Goal: Information Seeking & Learning: Find specific fact

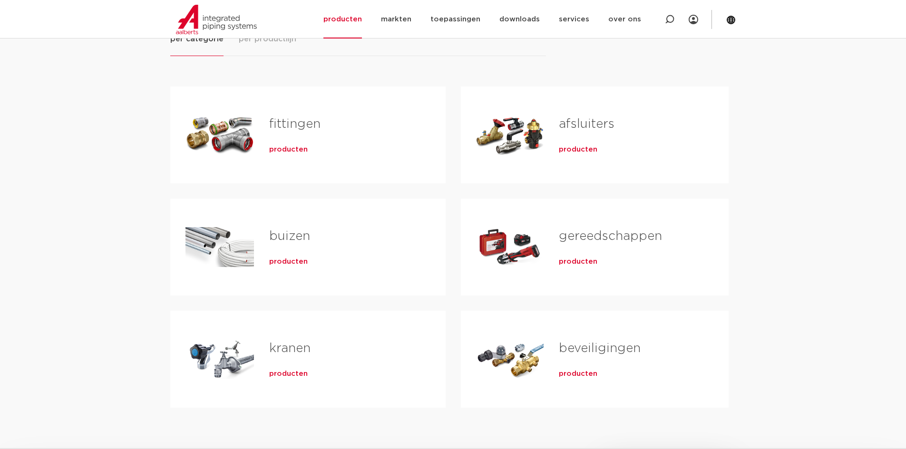
scroll to position [143, 0]
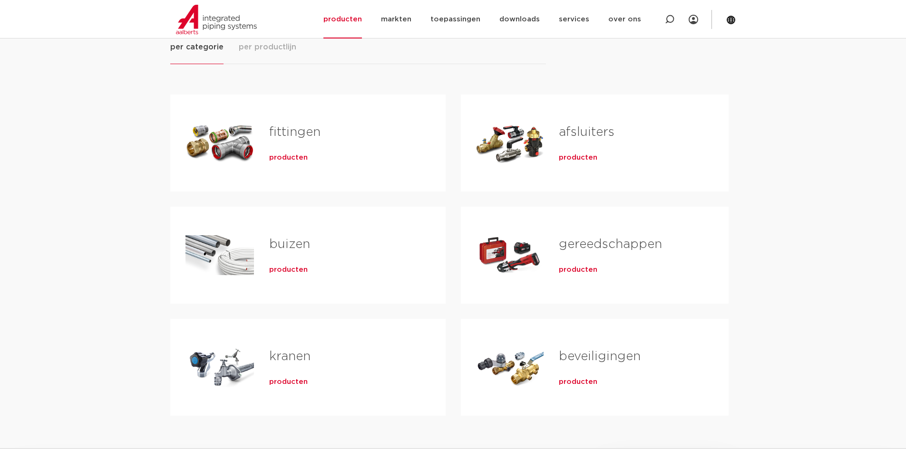
click at [286, 158] on span "producten" at bounding box center [288, 158] width 39 height 10
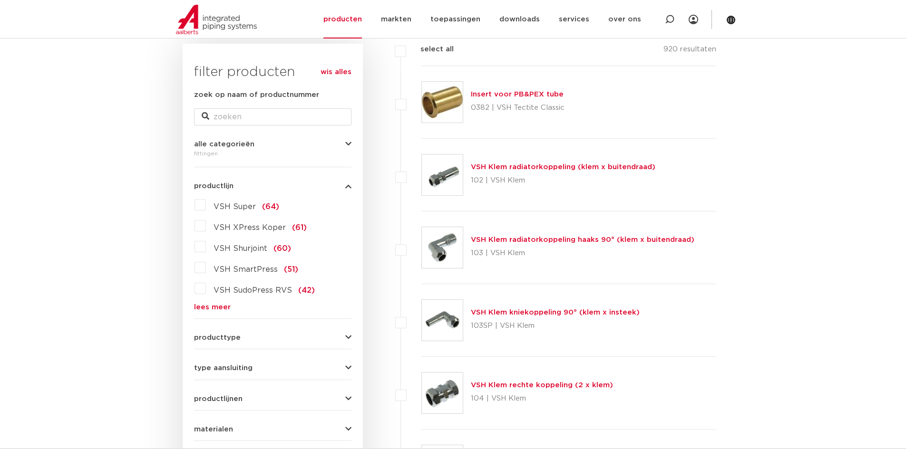
scroll to position [143, 0]
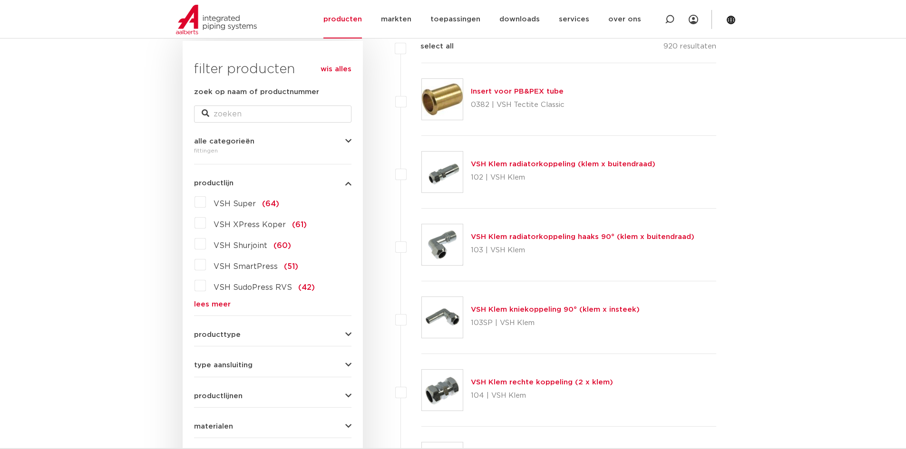
click at [206, 223] on label "VSH XPress Koper (61)" at bounding box center [256, 222] width 101 height 15
click at [0, 0] on input "VSH XPress Koper (61)" at bounding box center [0, 0] width 0 height 0
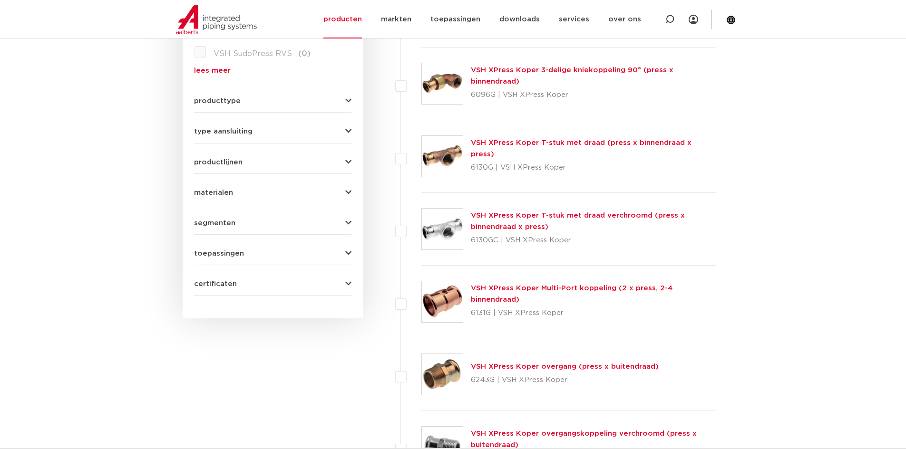
scroll to position [380, 0]
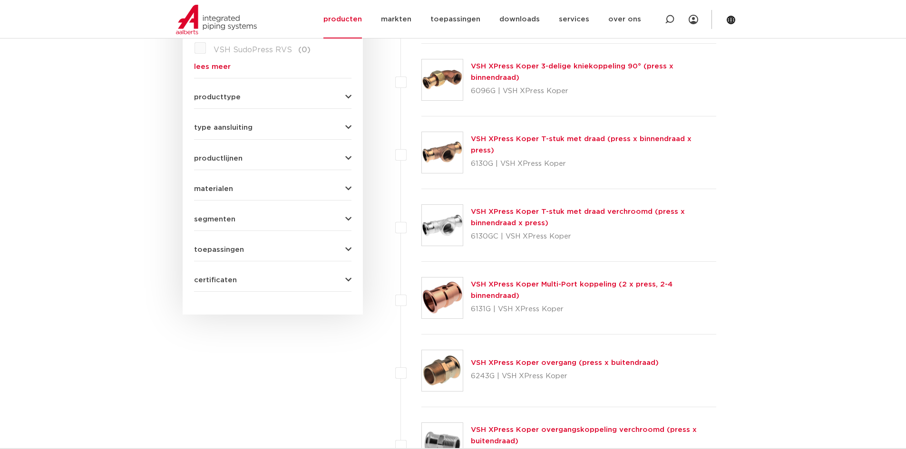
click at [343, 123] on div "type aansluiting press (53) buiseind (14) Rp - binnendraad cilindrisch (BSPT) (…" at bounding box center [272, 124] width 157 height 15
click at [346, 123] on div "type aansluiting press (53) buiseind (14) Rp - binnendraad cilindrisch (BSPT) (…" at bounding box center [272, 124] width 157 height 15
click at [348, 127] on icon "button" at bounding box center [348, 127] width 6 height 7
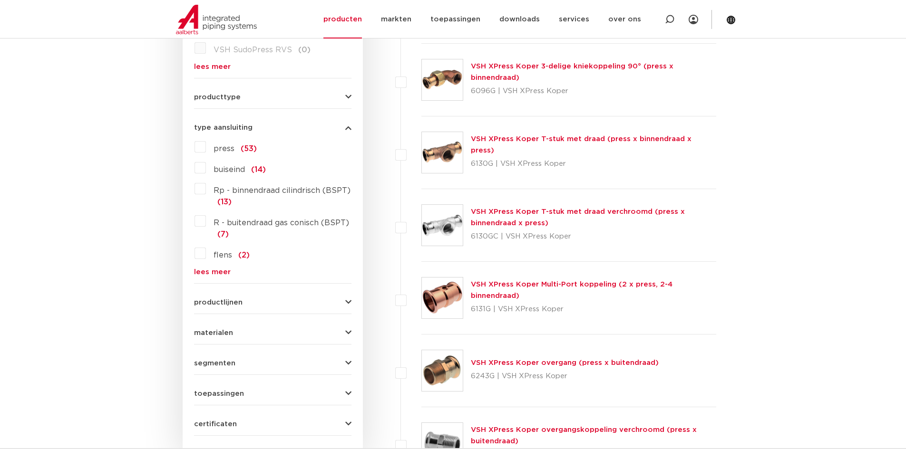
click at [348, 127] on icon "button" at bounding box center [348, 127] width 6 height 7
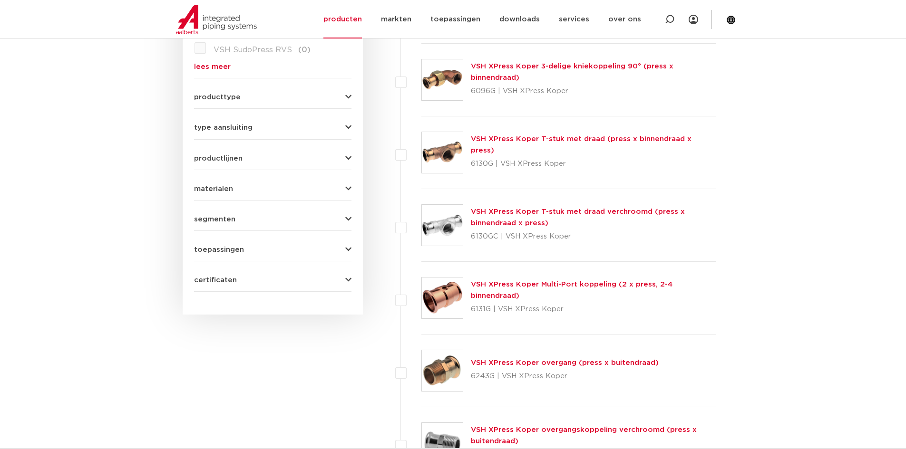
click at [349, 100] on icon "button" at bounding box center [348, 97] width 6 height 7
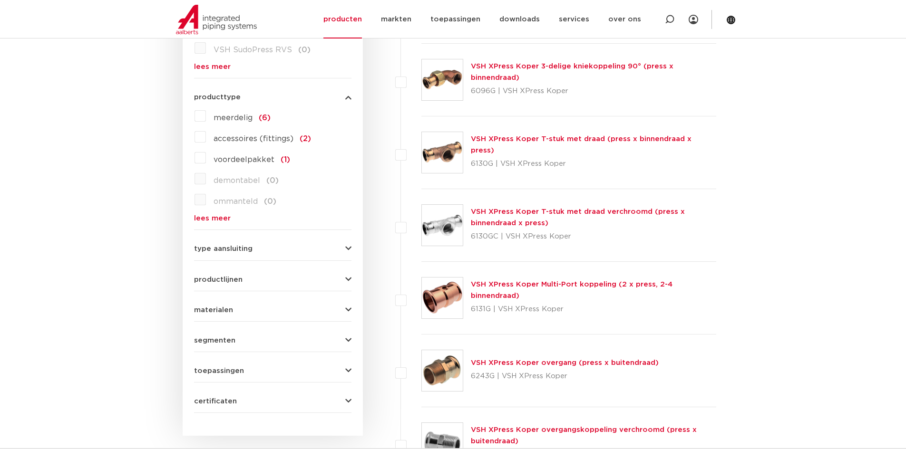
click at [206, 117] on label "meerdelig (6)" at bounding box center [238, 115] width 65 height 15
click at [0, 0] on input "meerdelig (6)" at bounding box center [0, 0] width 0 height 0
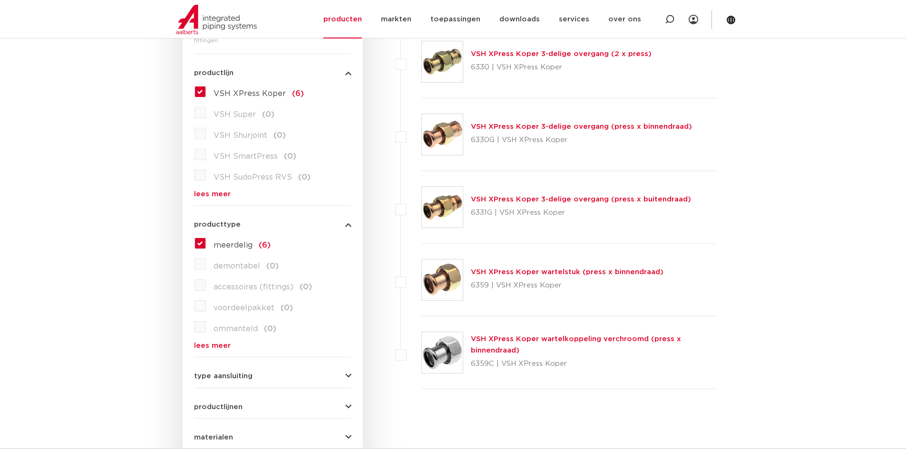
scroll to position [238, 0]
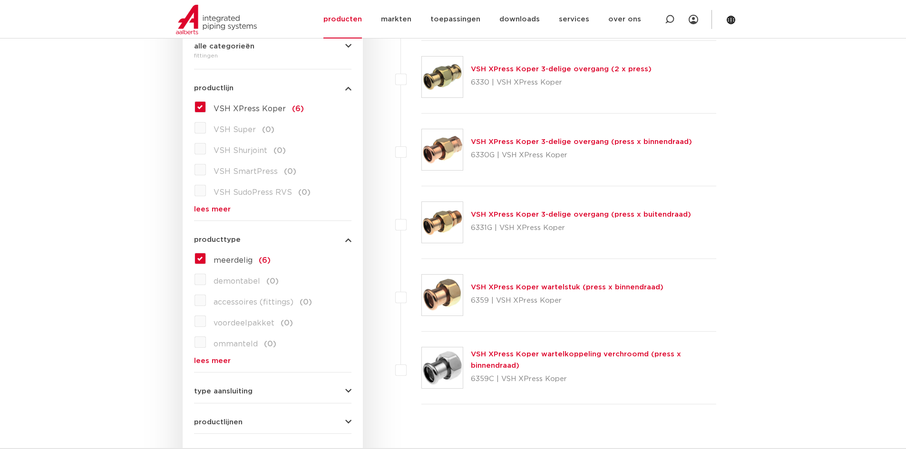
click at [522, 286] on link "VSH XPress Koper wartelstuk (press x binnendraad)" at bounding box center [567, 287] width 193 height 7
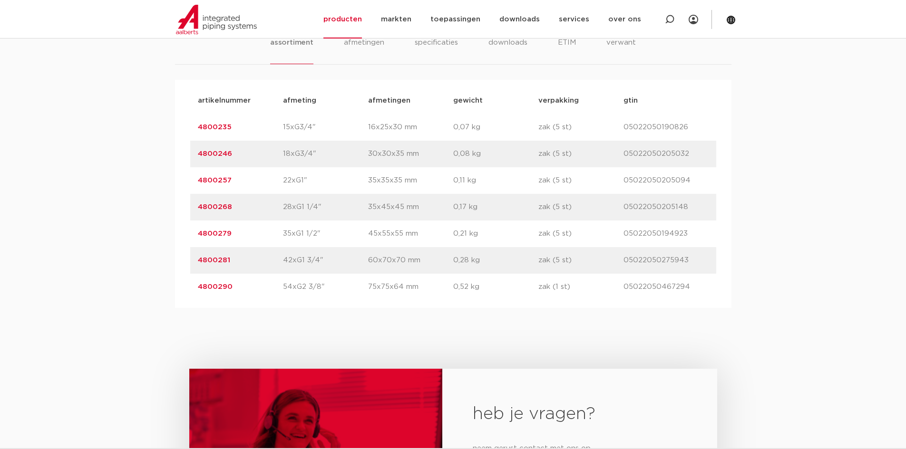
scroll to position [618, 0]
drag, startPoint x: 235, startPoint y: 207, endPoint x: 195, endPoint y: 205, distance: 40.0
click at [195, 205] on div "artikelnummer 4800268 afmeting 28xG1 1/4" [GEOGRAPHIC_DATA] 35x45x45 mm gewicht…" at bounding box center [453, 206] width 526 height 27
copy link "4800268"
click at [236, 202] on p "4800268" at bounding box center [240, 206] width 85 height 11
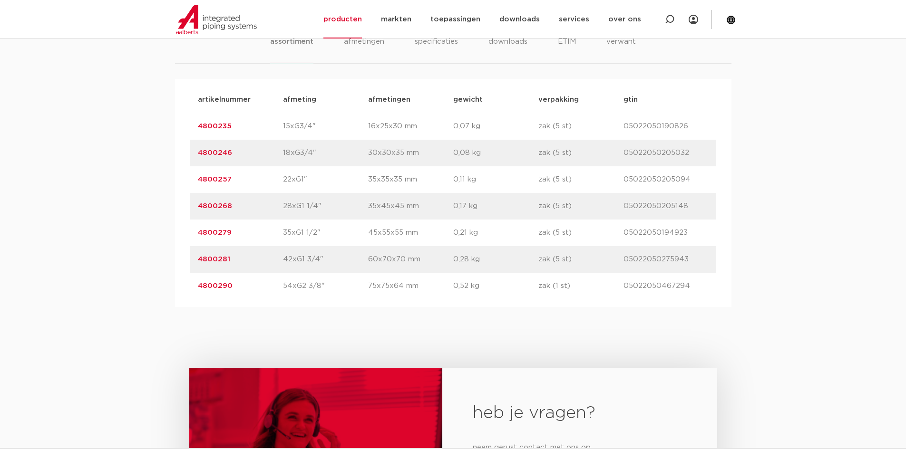
click at [244, 204] on p "4800268" at bounding box center [240, 206] width 85 height 11
click at [244, 186] on div "artikelnummer 4800257 afmeting 22xG1" [GEOGRAPHIC_DATA] 35x35x35 mm gewicht 0,1…" at bounding box center [453, 179] width 526 height 27
drag, startPoint x: 243, startPoint y: 204, endPoint x: 183, endPoint y: 214, distance: 61.2
click at [183, 214] on div "artikelnummer afmeting [GEOGRAPHIC_DATA] gewicht verpakking gtin artikelnummer …" at bounding box center [453, 193] width 556 height 228
copy link "4800268"
